Goal: Obtain resource: Download file/media

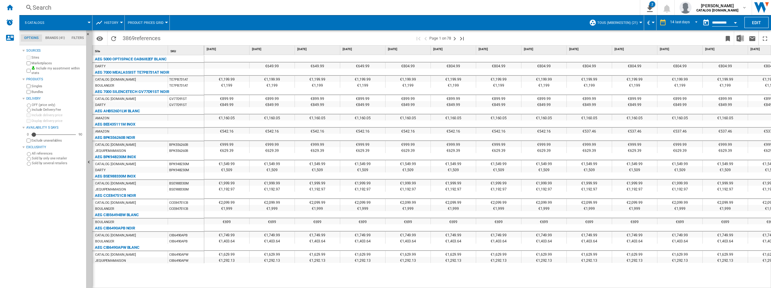
click at [2, 269] on wk-sidenav "NEW" at bounding box center [9, 144] width 19 height 288
click at [11, 258] on wk-sidenav "NEW" at bounding box center [9, 144] width 19 height 288
drag, startPoint x: 22, startPoint y: 261, endPoint x: 27, endPoint y: 258, distance: 6.0
click at [22, 261] on md-tab-content "Sources Sites Marketplaces Include my assortment within stats Products Singles …" at bounding box center [55, 166] width 72 height 243
click at [41, 20] on button "5 catalogs" at bounding box center [38, 22] width 26 height 15
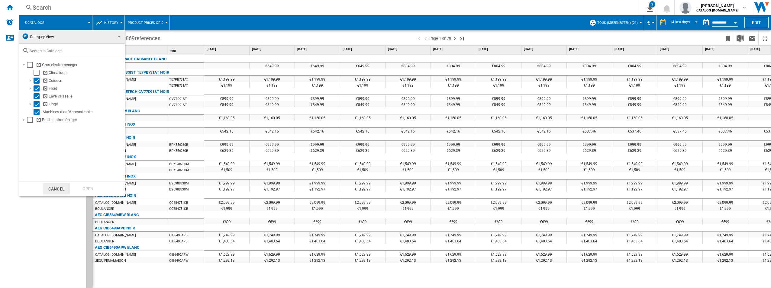
click at [48, 270] on md-backdrop at bounding box center [385, 144] width 771 height 288
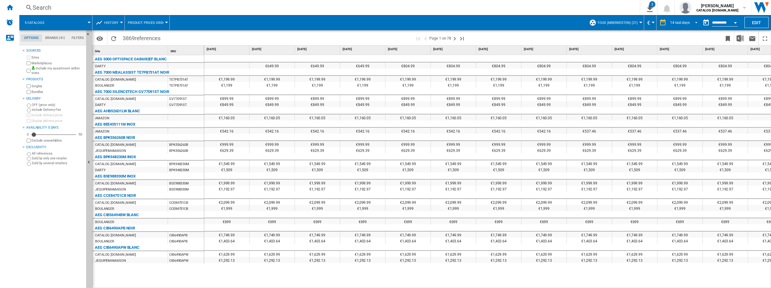
click at [691, 21] on span "REPORTS.WIZARD.STEPS.REPORT.STEPS.REPORT_OPTIONS.PERIOD: 14 last days" at bounding box center [694, 21] width 7 height 5
click at [691, 21] on md-option "14 last days" at bounding box center [685, 22] width 41 height 9
click at [650, 5] on div "2" at bounding box center [652, 4] width 6 height 6
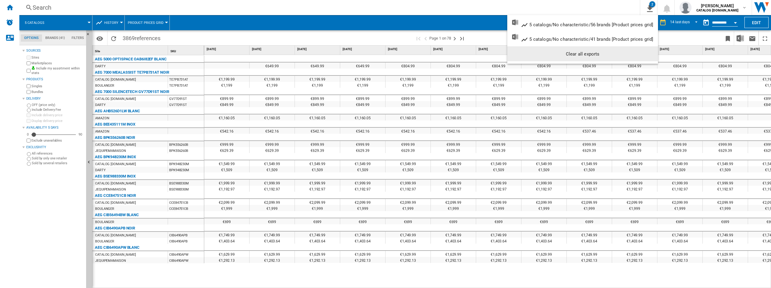
click at [562, 53] on div "Clear all exports" at bounding box center [582, 54] width 141 height 11
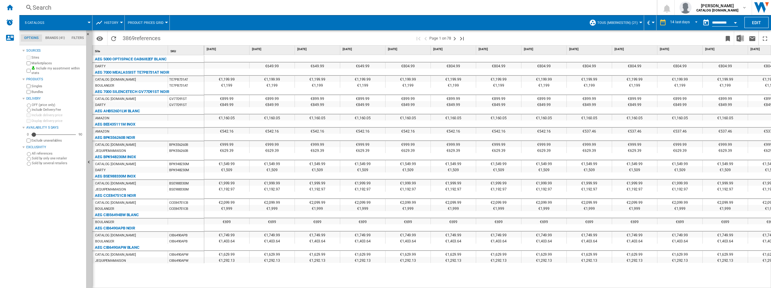
click at [38, 21] on span "5 catalogs" at bounding box center [35, 23] width 20 height 4
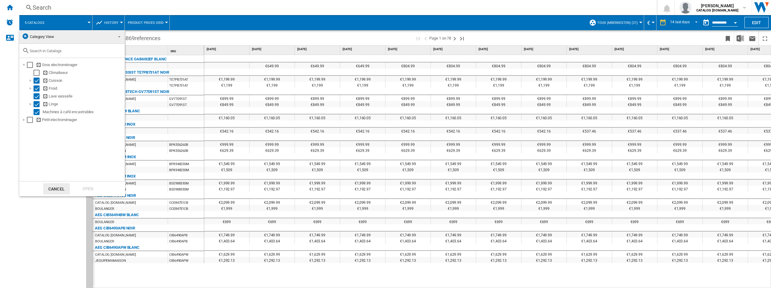
click at [6, 8] on md-backdrop at bounding box center [385, 144] width 771 height 288
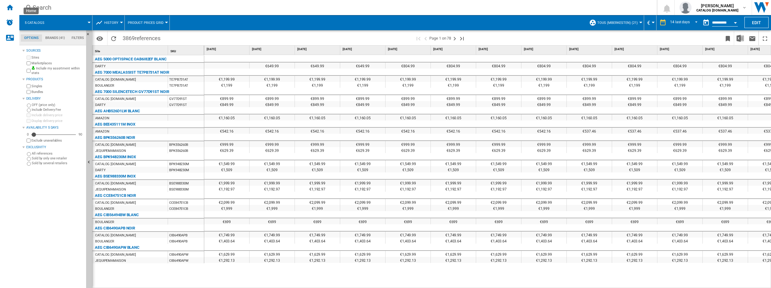
click at [6, 8] on ng-md-icon "Home" at bounding box center [9, 7] width 7 height 7
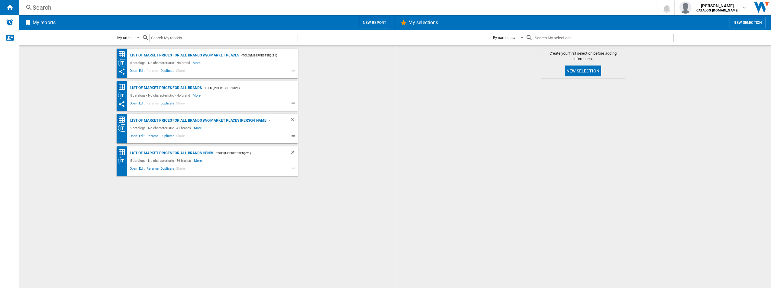
click at [292, 169] on ng-md-icon at bounding box center [294, 169] width 7 height 7
click at [139, 169] on span "Edit" at bounding box center [142, 169] width 8 height 7
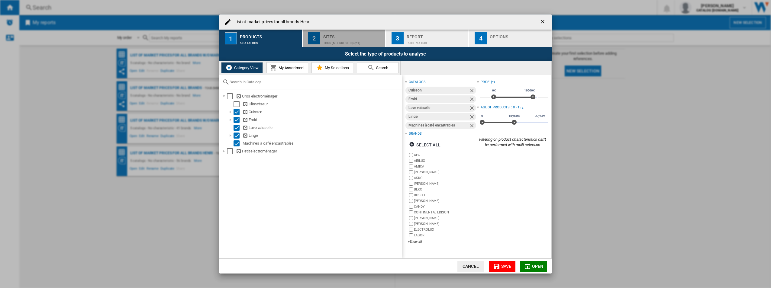
click at [332, 35] on div "Sites" at bounding box center [353, 35] width 60 height 6
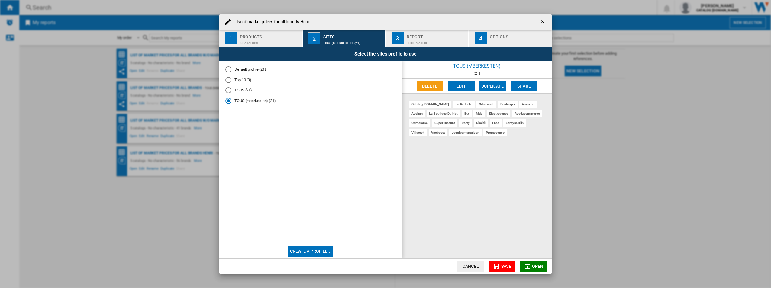
click at [455, 39] on div "Price Matrix" at bounding box center [437, 41] width 60 height 6
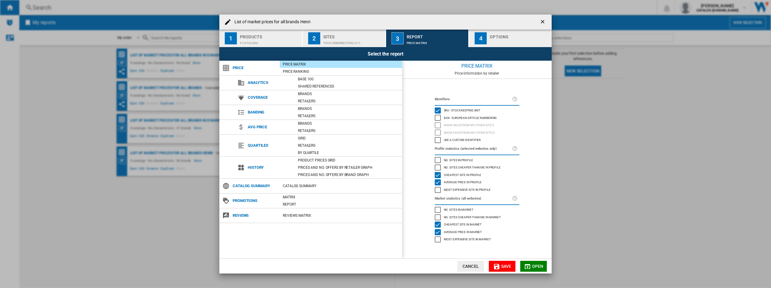
click at [498, 37] on div "Options" at bounding box center [520, 35] width 60 height 6
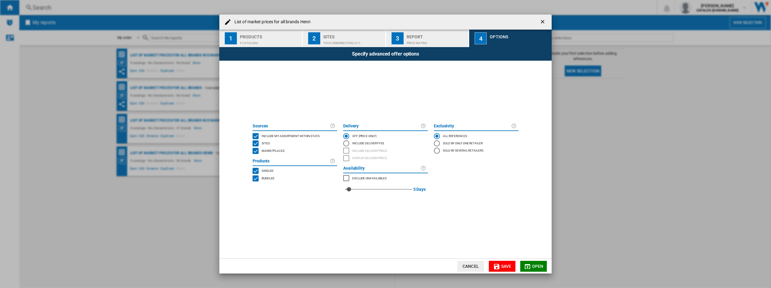
click at [419, 39] on div "Price Matrix" at bounding box center [437, 41] width 60 height 6
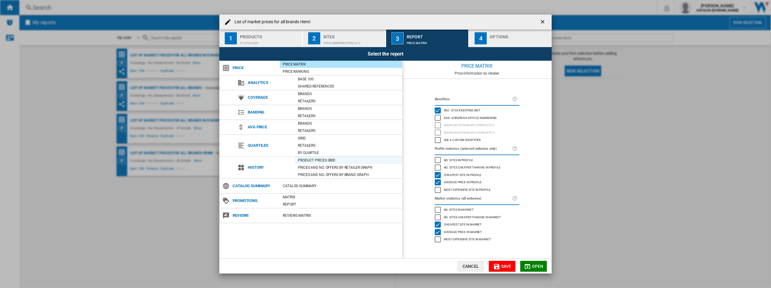
click at [320, 159] on div "Product prices grid" at bounding box center [348, 160] width 107 height 6
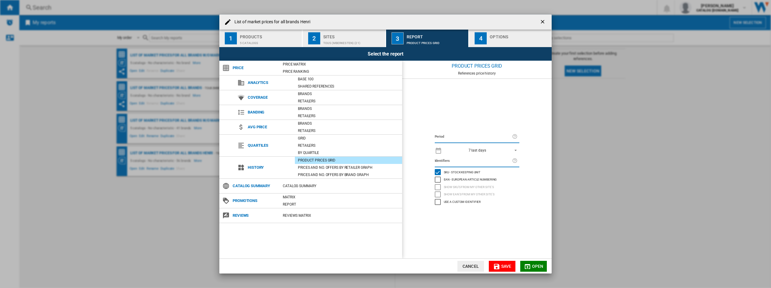
click at [491, 150] on span "7 last days" at bounding box center [477, 150] width 63 height 5
click at [453, 159] on div "14 last days" at bounding box center [455, 159] width 20 height 5
click at [534, 268] on span "Open" at bounding box center [537, 266] width 11 height 5
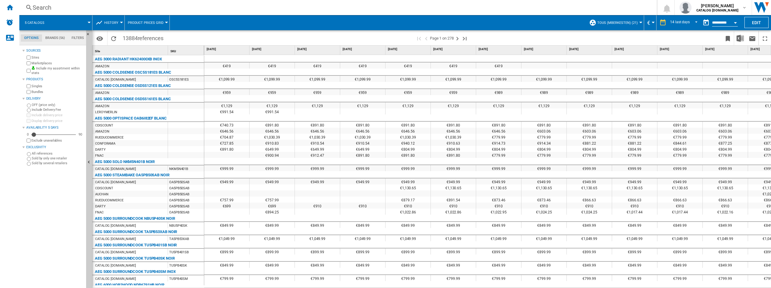
click at [5, 269] on wk-sidenav "NEW" at bounding box center [9, 144] width 19 height 288
click at [741, 37] on img "Download in Excel" at bounding box center [739, 38] width 7 height 7
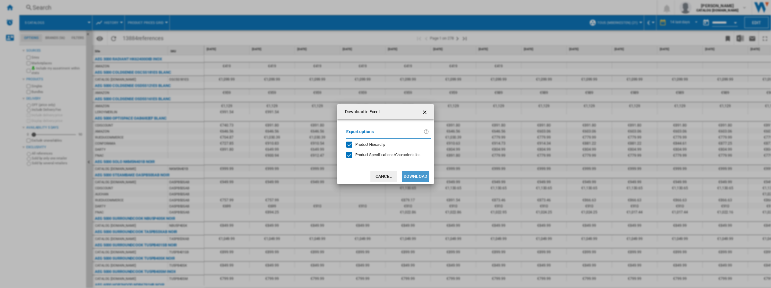
click at [422, 176] on button "Download" at bounding box center [415, 176] width 27 height 11
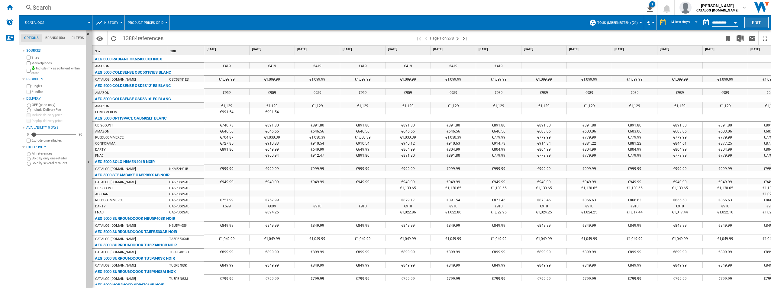
click at [750, 22] on button "Edit" at bounding box center [756, 22] width 24 height 11
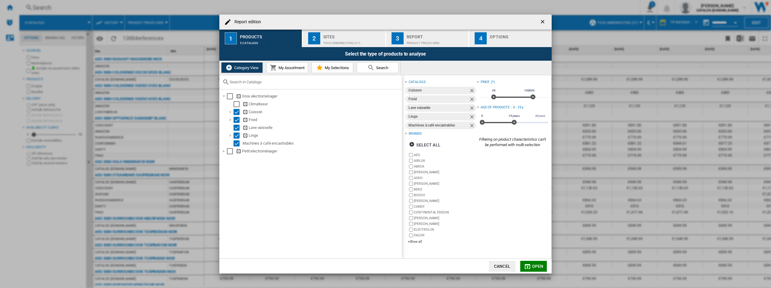
click at [353, 35] on div "Sites" at bounding box center [353, 35] width 60 height 6
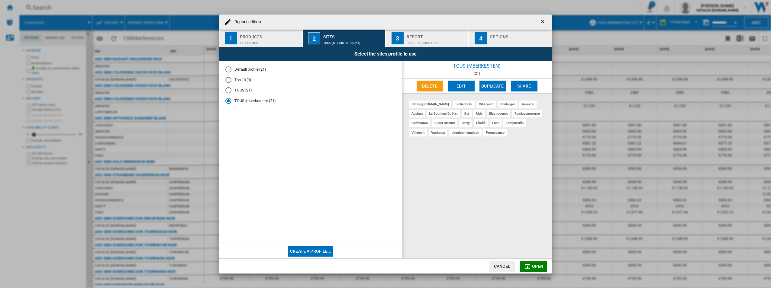
click at [416, 36] on div "Report" at bounding box center [437, 35] width 60 height 6
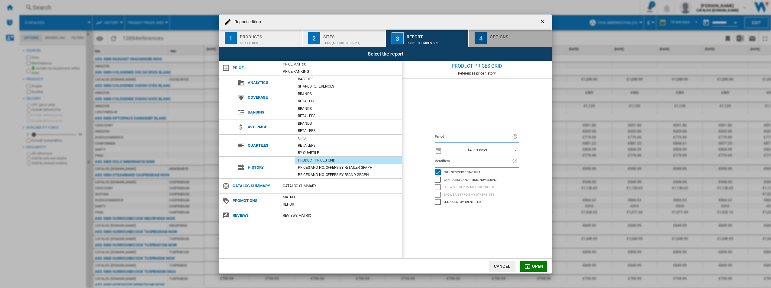
click at [491, 38] on div "Options" at bounding box center [520, 35] width 60 height 6
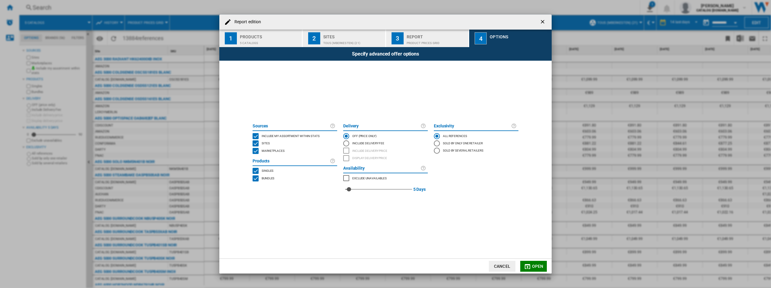
click at [546, 21] on ng-md-icon "getI18NText('BUTTONS.CLOSE_DIALOG')" at bounding box center [543, 22] width 7 height 7
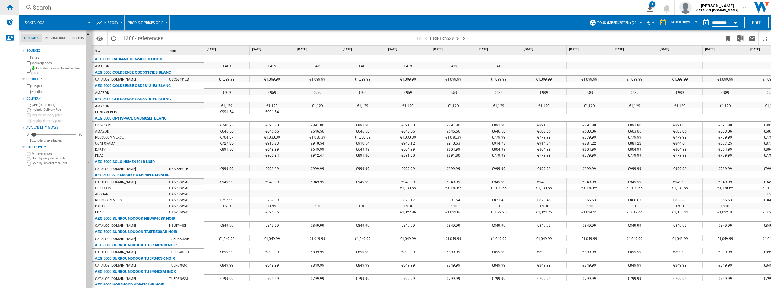
click at [12, 6] on ng-md-icon "Home" at bounding box center [9, 7] width 7 height 7
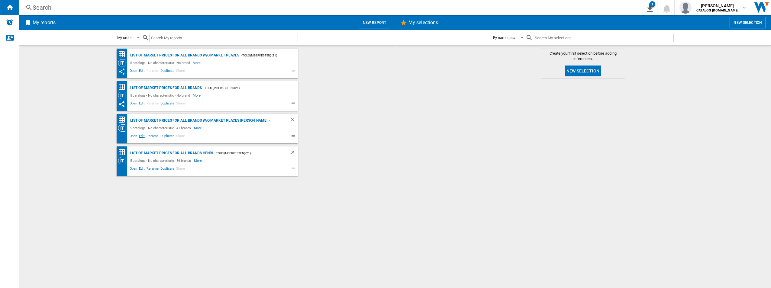
click at [140, 136] on span "Edit" at bounding box center [142, 136] width 8 height 7
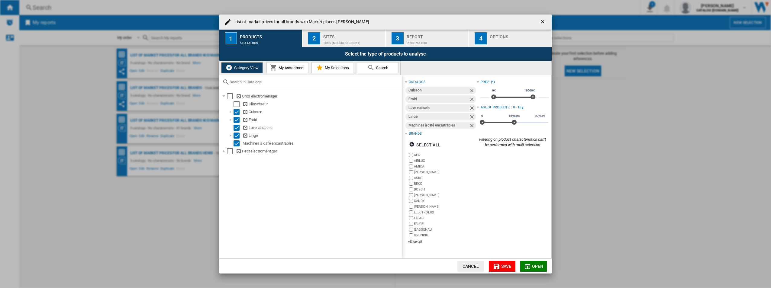
click at [372, 38] on div "Sites" at bounding box center [353, 35] width 60 height 6
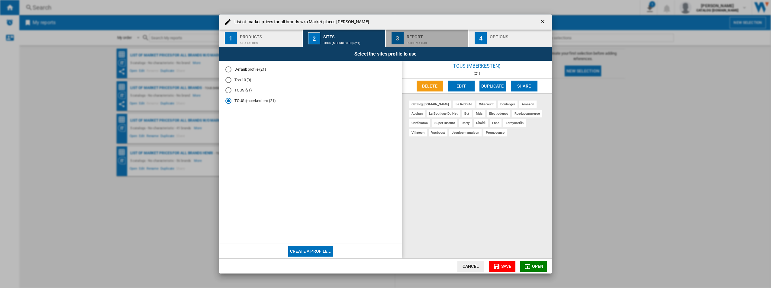
click at [415, 39] on div "Price Matrix" at bounding box center [437, 41] width 60 height 6
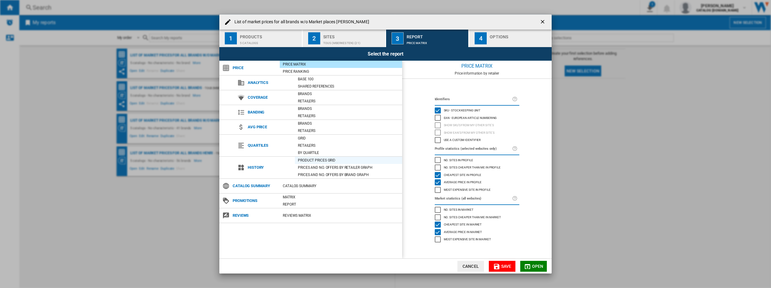
click at [309, 158] on div "Product prices grid" at bounding box center [348, 160] width 107 height 6
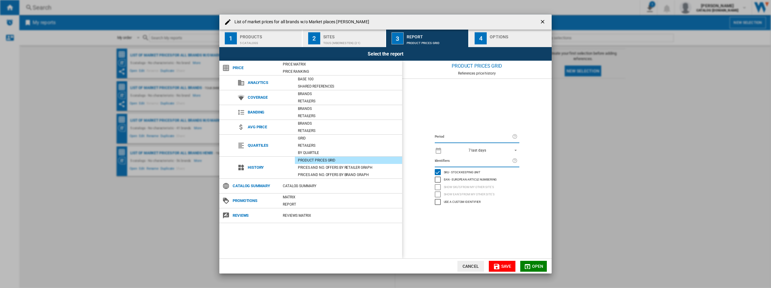
click at [476, 149] on div "7 last days" at bounding box center [478, 150] width 18 height 4
click at [452, 158] on div "14 last days" at bounding box center [455, 159] width 20 height 5
click at [332, 33] on div "Sites" at bounding box center [353, 35] width 60 height 6
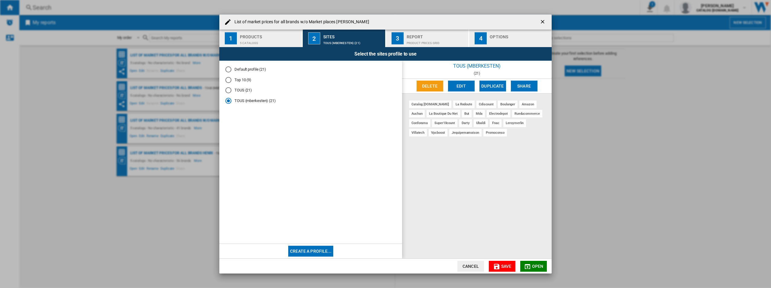
click at [270, 39] on div "5 catalogs" at bounding box center [270, 41] width 60 height 6
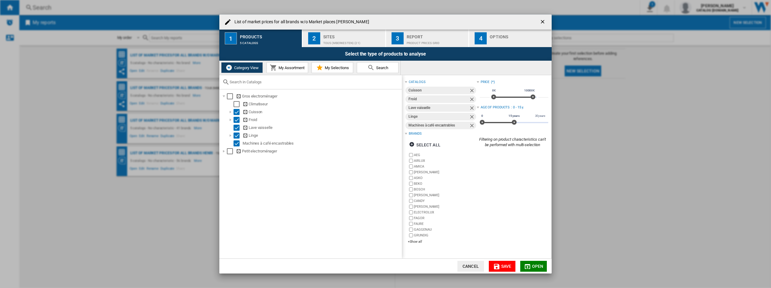
click at [371, 35] on div "Sites" at bounding box center [353, 35] width 60 height 6
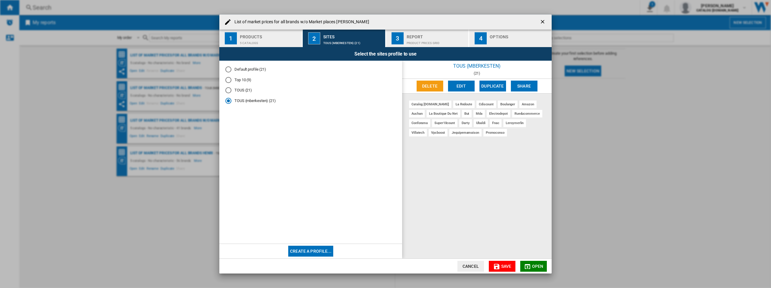
click at [419, 36] on div "Report" at bounding box center [437, 35] width 60 height 6
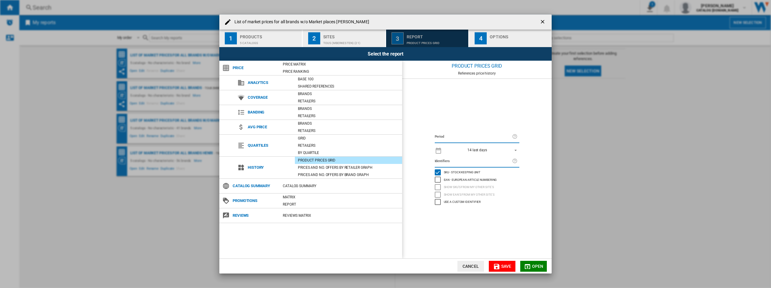
click at [466, 35] on button "3 Report Product prices grid" at bounding box center [427, 39] width 83 height 18
click at [491, 41] on div "List of ..." at bounding box center [520, 41] width 60 height 6
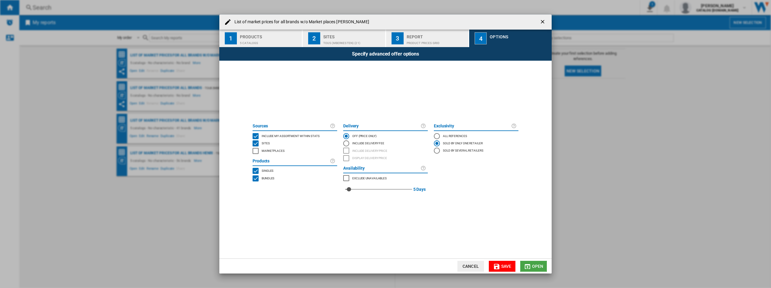
click at [526, 262] on button "Open" at bounding box center [533, 266] width 27 height 11
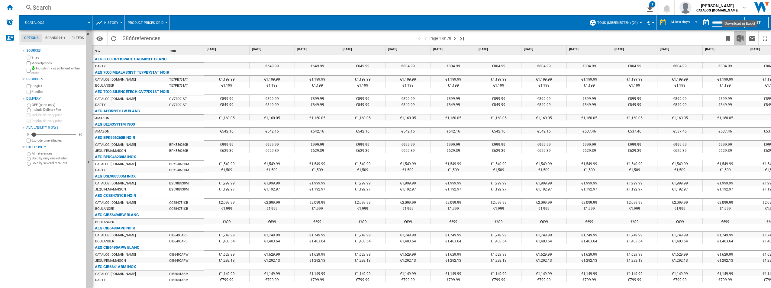
click at [741, 37] on img "Download in Excel" at bounding box center [739, 38] width 7 height 7
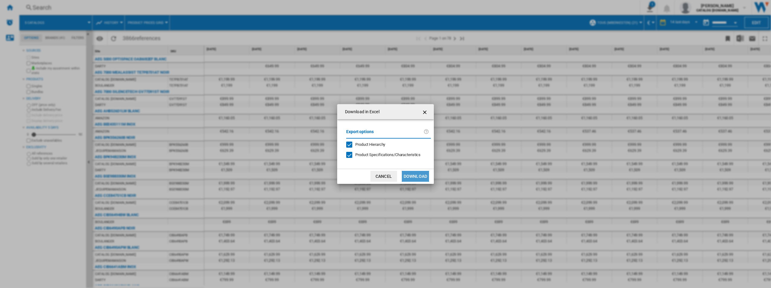
click at [418, 174] on button "Download" at bounding box center [415, 176] width 27 height 11
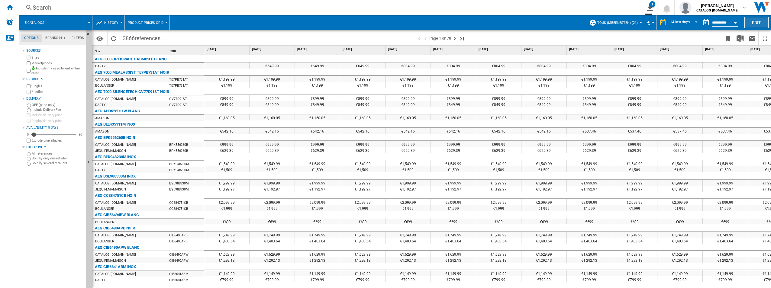
click at [757, 21] on button "Edit" at bounding box center [756, 22] width 24 height 11
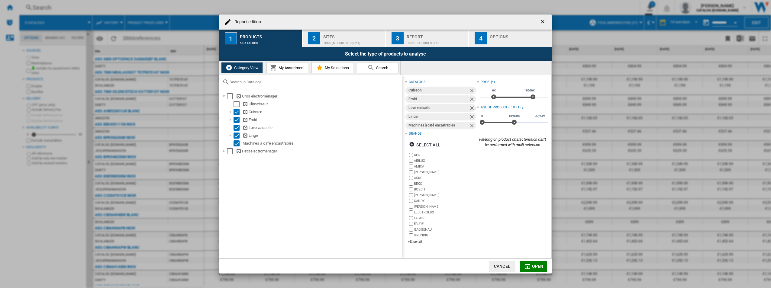
click at [364, 43] on div "TOUS (mberkesten) (21)" at bounding box center [353, 41] width 60 height 6
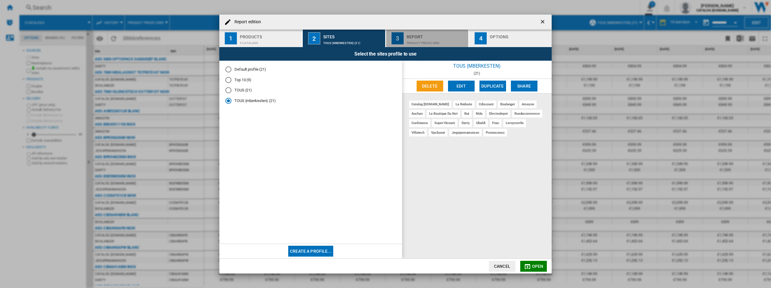
click at [416, 42] on div "Product prices grid" at bounding box center [437, 41] width 60 height 6
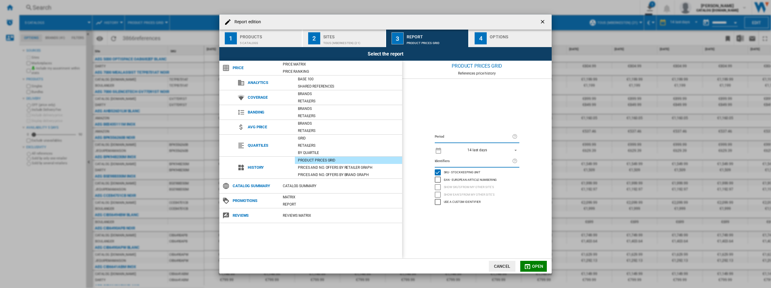
click at [512, 39] on div "Report edition ..." at bounding box center [520, 41] width 60 height 6
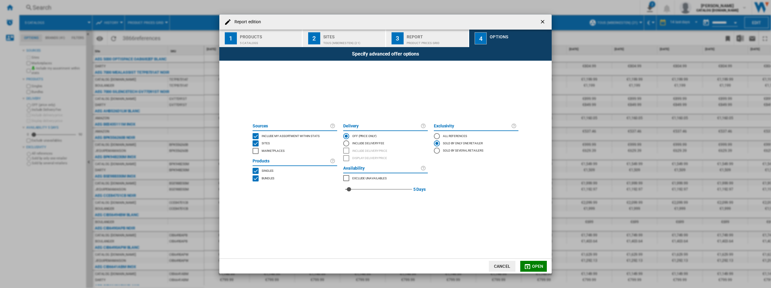
click at [658, 122] on div "Report edition 1 Products 5 catalogs 2 Sites TOUS (mberkesten) (21) 3 Report Pr…" at bounding box center [385, 144] width 771 height 288
click at [658, 58] on div "Report edition 1 Products 5 catalogs 2 Sites TOUS (mberkesten) (21) 3 Report Pr…" at bounding box center [385, 144] width 771 height 288
click at [503, 269] on button "Cancel" at bounding box center [502, 266] width 27 height 11
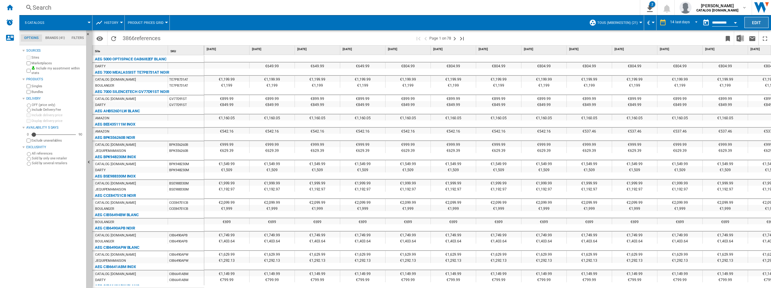
click at [752, 21] on button "Edit" at bounding box center [756, 22] width 24 height 11
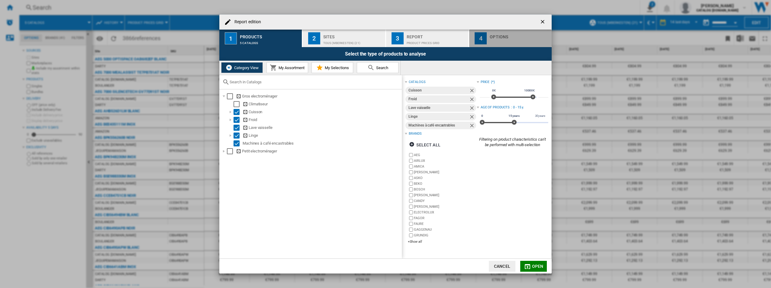
click at [484, 37] on div "4" at bounding box center [481, 38] width 12 height 12
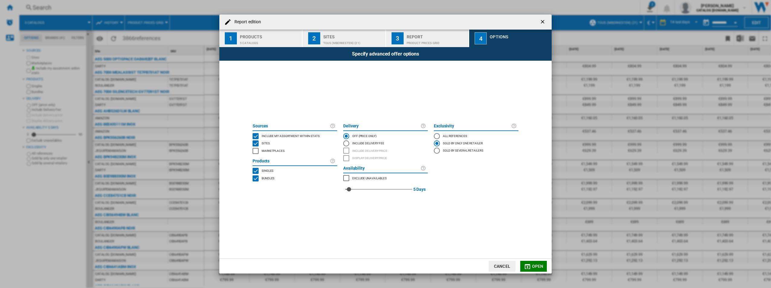
click at [758, 218] on div "Report edition 1 Products 5 catalogs 2 Sites TOUS (mberkesten) (21) 3 Report Pr…" at bounding box center [385, 144] width 771 height 288
click at [544, 26] on button "Report edition ..." at bounding box center [543, 22] width 12 height 12
